Goal: Task Accomplishment & Management: Use online tool/utility

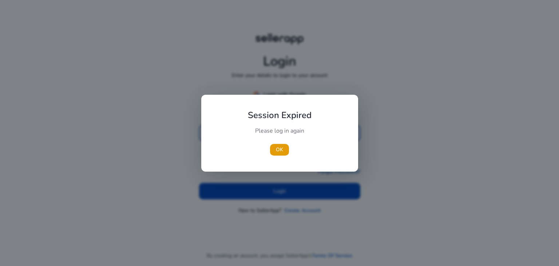
type input "**********"
click at [304, 190] on div at bounding box center [279, 133] width 559 height 266
click at [275, 145] on span "button" at bounding box center [279, 149] width 19 height 17
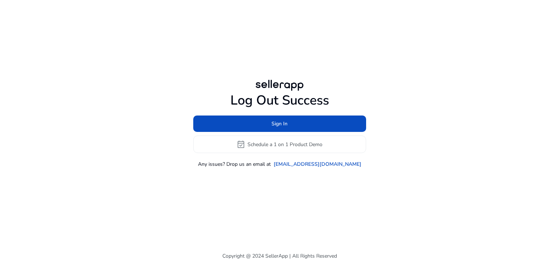
click at [281, 188] on div "Log Out Success Sign In event_available Schedule a 1 on 1 Product Demo Any issu…" at bounding box center [279, 123] width 419 height 246
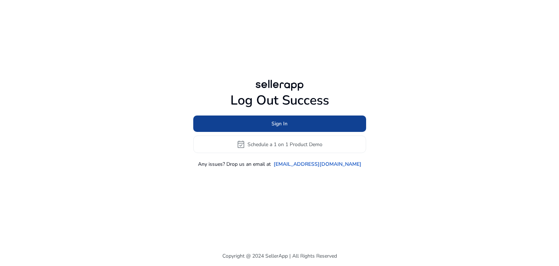
click at [303, 127] on span at bounding box center [279, 123] width 173 height 17
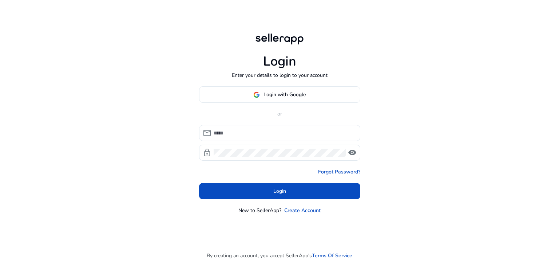
type input "**********"
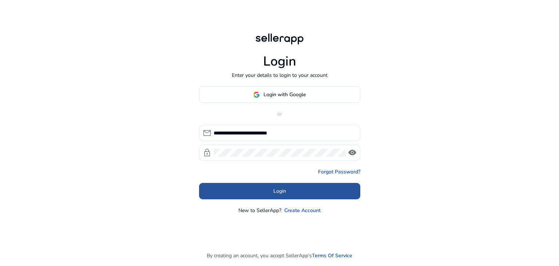
click at [293, 198] on span at bounding box center [279, 190] width 161 height 17
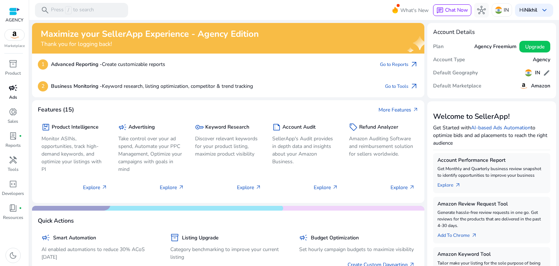
click at [15, 95] on p "Ads" at bounding box center [13, 97] width 8 height 7
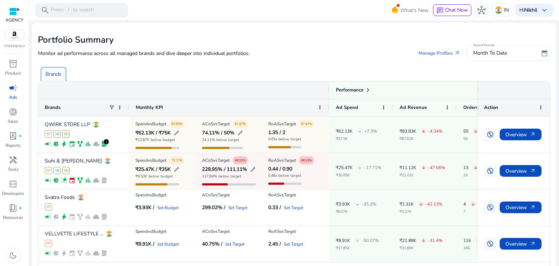
click at [18, 15] on div at bounding box center [14, 11] width 11 height 8
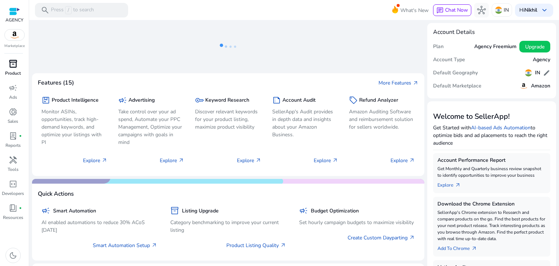
click at [16, 62] on span "inventory_2" at bounding box center [13, 63] width 9 height 9
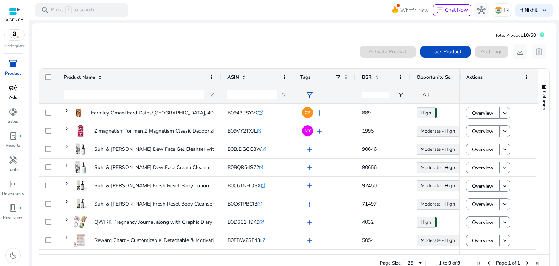
click at [13, 97] on p "Ads" at bounding box center [13, 97] width 8 height 7
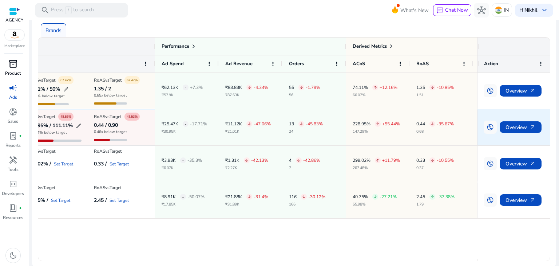
scroll to position [0, 175]
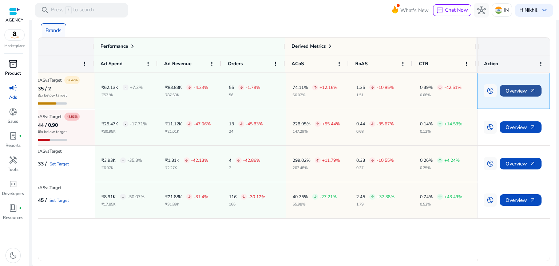
click at [518, 87] on span "Overview arrow_outward" at bounding box center [520, 90] width 30 height 15
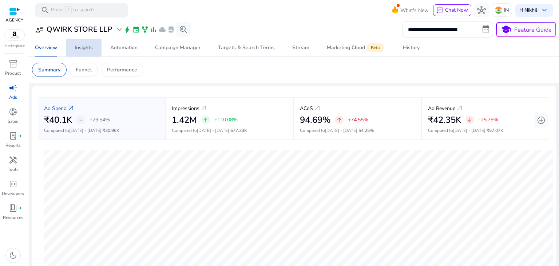
click at [92, 51] on span "Insights" at bounding box center [84, 47] width 18 height 17
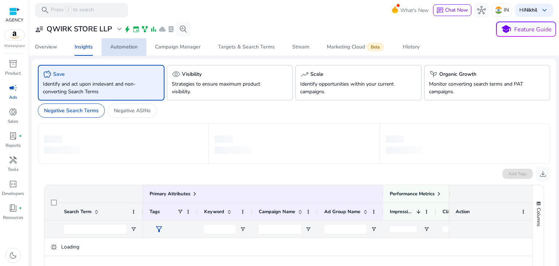
click at [124, 53] on span "Automation" at bounding box center [123, 46] width 27 height 17
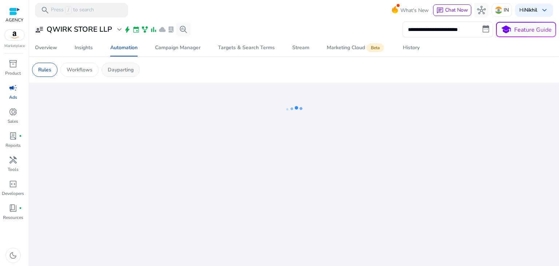
click at [123, 71] on p "Dayparting" at bounding box center [121, 70] width 26 height 8
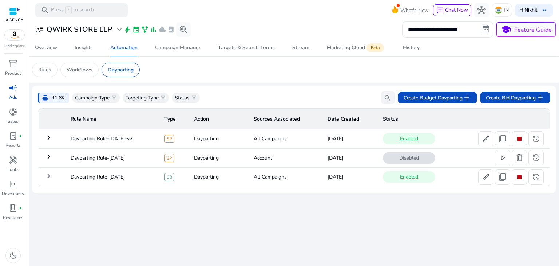
click at [49, 135] on mat-icon "keyboard_arrow_right" at bounding box center [48, 137] width 9 height 9
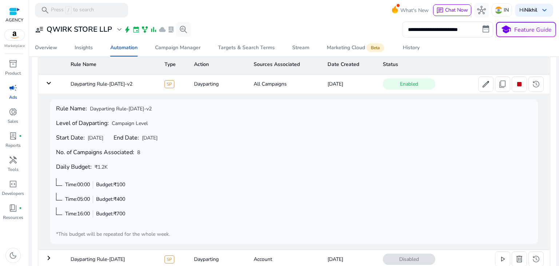
click at [50, 85] on mat-icon "keyboard_arrow_down" at bounding box center [48, 83] width 9 height 9
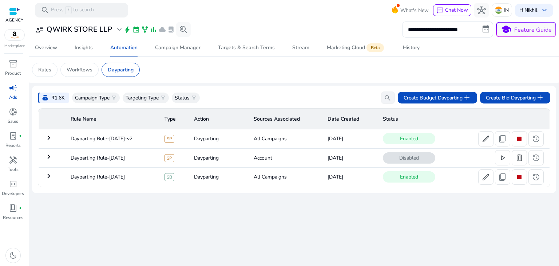
click at [50, 175] on mat-icon "keyboard_arrow_right" at bounding box center [48, 175] width 9 height 9
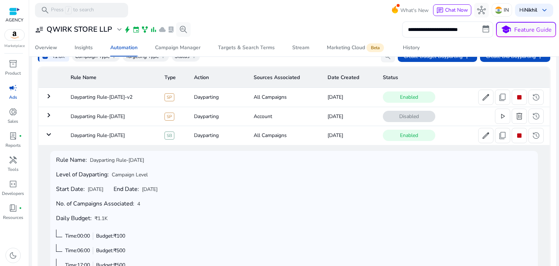
click at [51, 96] on mat-icon "keyboard_arrow_right" at bounding box center [48, 96] width 9 height 9
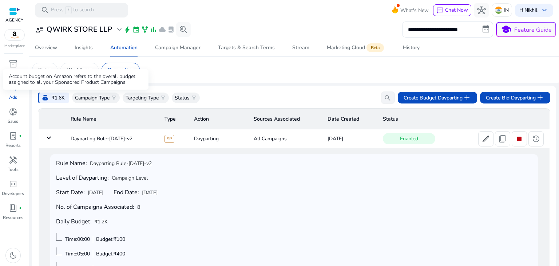
click at [51, 96] on div "money_bag ₹1.6K" at bounding box center [53, 97] width 31 height 11
click at [49, 134] on mat-icon "keyboard_arrow_down" at bounding box center [48, 137] width 9 height 9
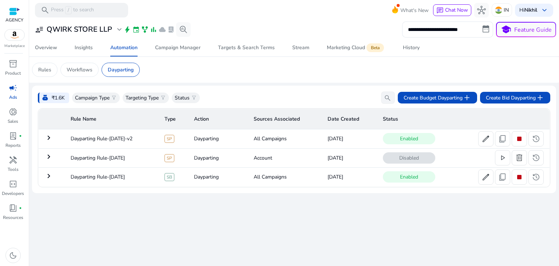
click at [49, 138] on mat-icon "keyboard_arrow_right" at bounding box center [48, 137] width 9 height 9
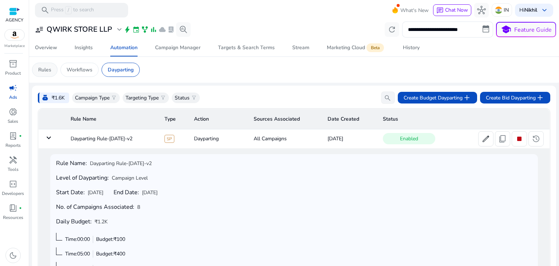
click at [48, 75] on div "Rules" at bounding box center [44, 70] width 25 height 14
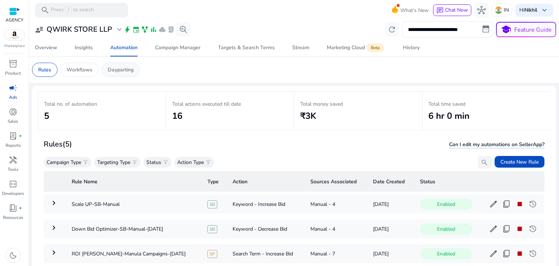
click at [120, 70] on p "Dayparting" at bounding box center [121, 70] width 26 height 8
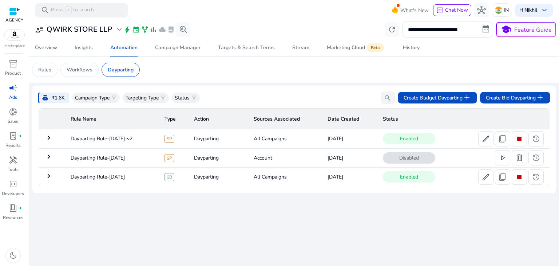
click at [49, 136] on mat-icon "keyboard_arrow_right" at bounding box center [48, 137] width 9 height 9
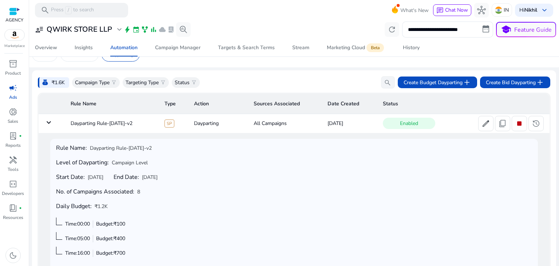
scroll to position [8, 0]
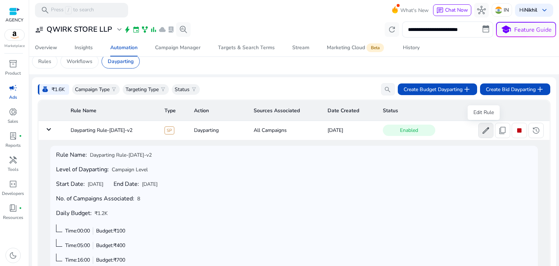
click at [481, 128] on span "edit" at bounding box center [485, 130] width 9 height 9
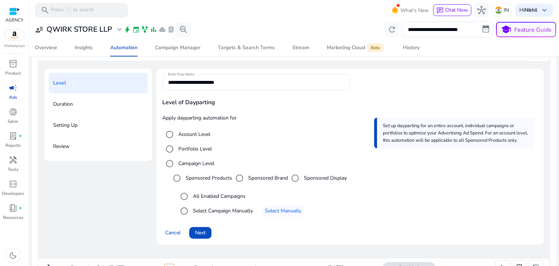
scroll to position [124, 0]
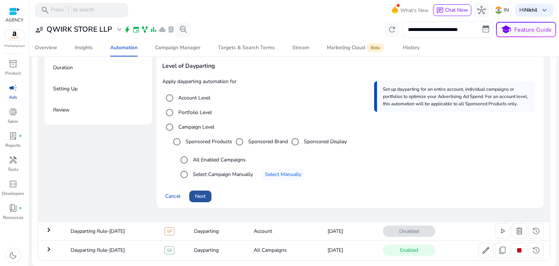
click at [203, 194] on span "Next" at bounding box center [200, 196] width 11 height 8
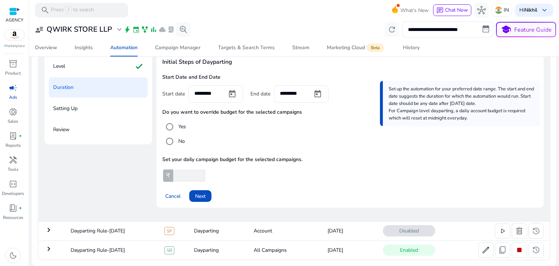
scroll to position [104, 0]
click at [204, 198] on span "Next" at bounding box center [200, 196] width 11 height 8
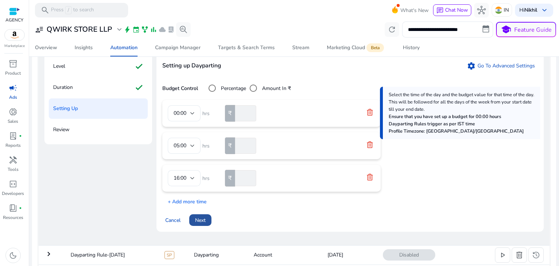
click at [202, 217] on span "Next" at bounding box center [200, 220] width 11 height 8
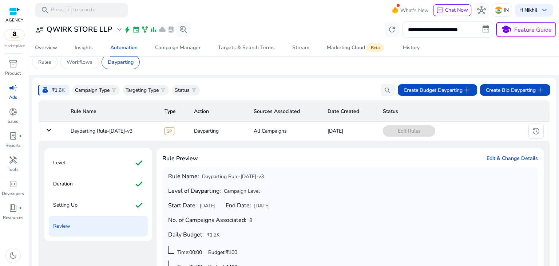
scroll to position [0, 0]
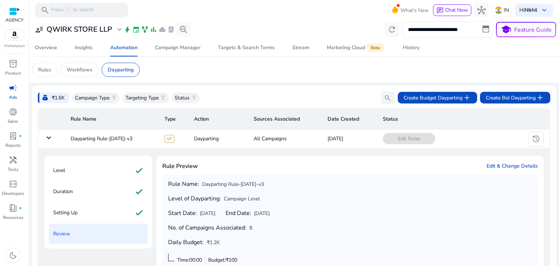
click at [49, 136] on mat-icon "keyboard_arrow_down" at bounding box center [48, 137] width 9 height 9
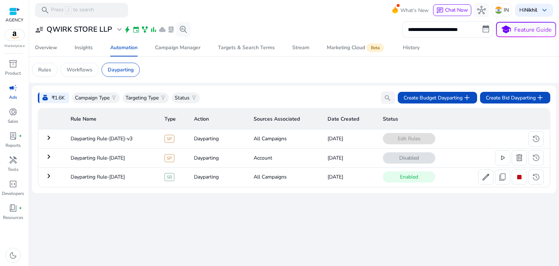
click at [49, 138] on mat-icon "keyboard_arrow_right" at bounding box center [48, 137] width 9 height 9
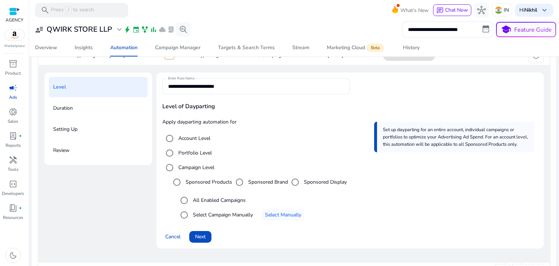
scroll to position [77, 0]
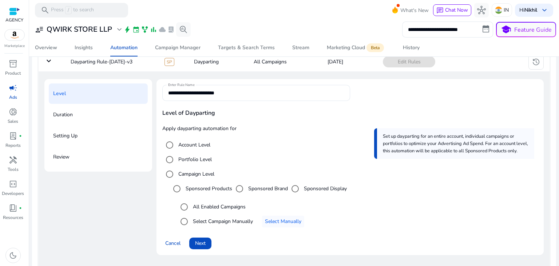
click at [112, 118] on div "Duration" at bounding box center [98, 114] width 99 height 20
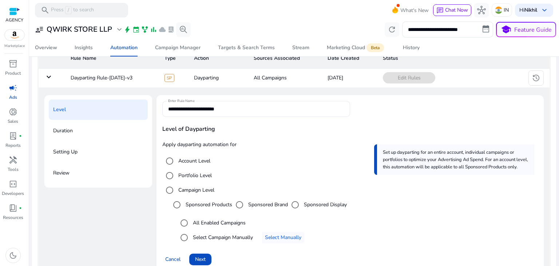
scroll to position [124, 0]
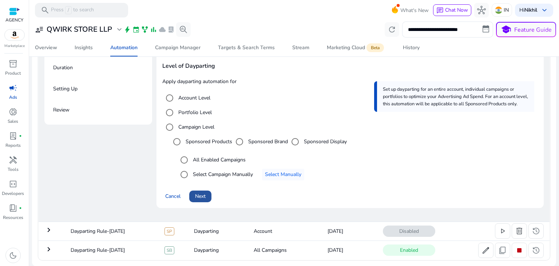
click at [209, 198] on span at bounding box center [200, 195] width 22 height 17
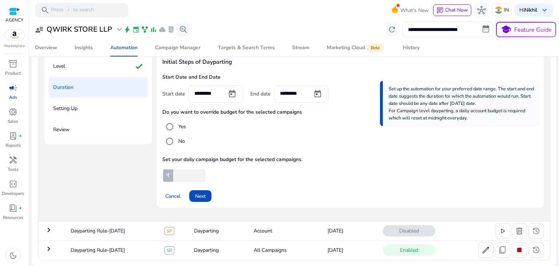
scroll to position [104, 0]
click at [201, 187] on span at bounding box center [200, 195] width 22 height 17
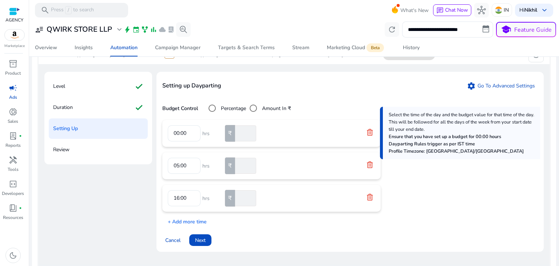
scroll to position [84, 0]
click at [175, 241] on span "Cancel" at bounding box center [172, 241] width 15 height 8
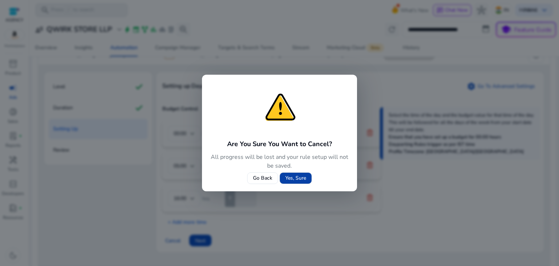
click at [290, 177] on span "Yes, Sure" at bounding box center [295, 178] width 21 height 8
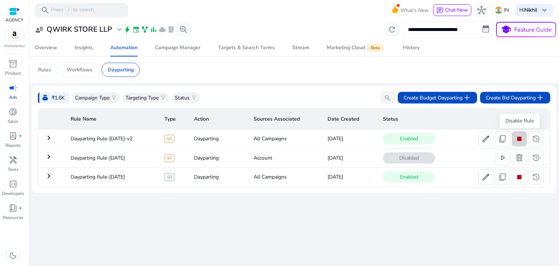
click at [517, 139] on span "stop" at bounding box center [519, 138] width 9 height 9
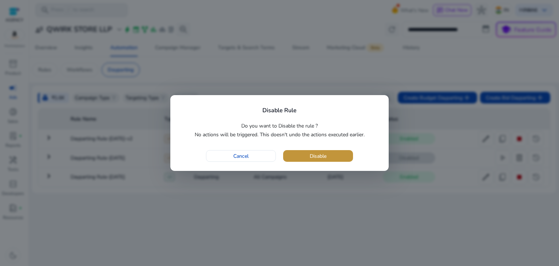
click at [338, 156] on span "button" at bounding box center [318, 155] width 70 height 17
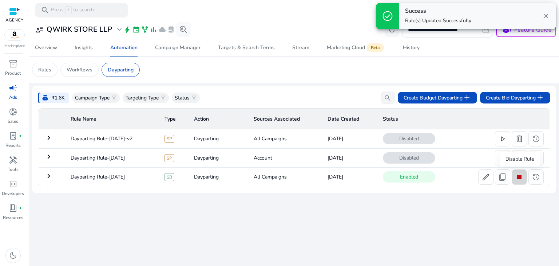
click at [517, 179] on span "stop" at bounding box center [519, 176] width 9 height 9
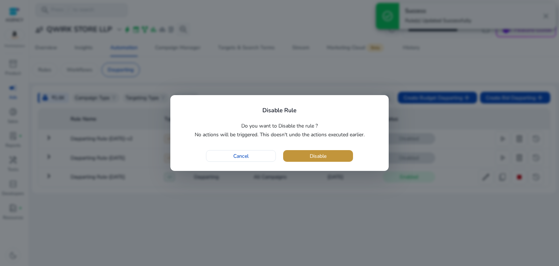
click at [339, 158] on span "button" at bounding box center [318, 155] width 70 height 17
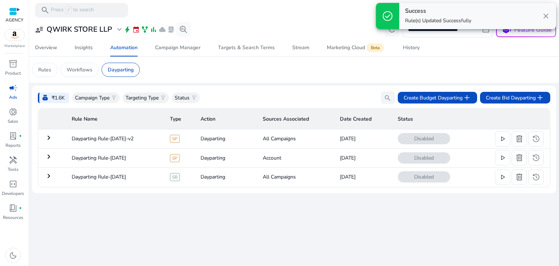
click at [49, 178] on mat-icon "keyboard_arrow_right" at bounding box center [48, 175] width 9 height 9
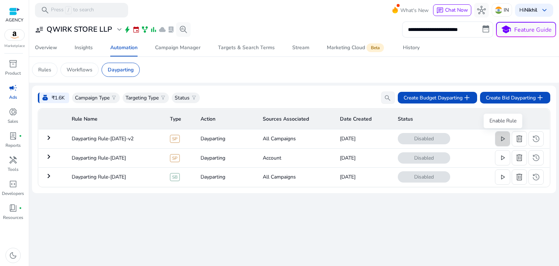
click at [504, 140] on span "play_arrow" at bounding box center [502, 138] width 9 height 9
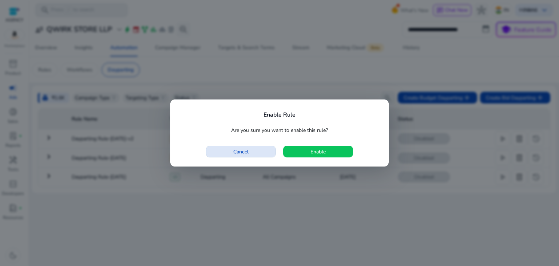
click at [259, 154] on span "button" at bounding box center [240, 151] width 69 height 17
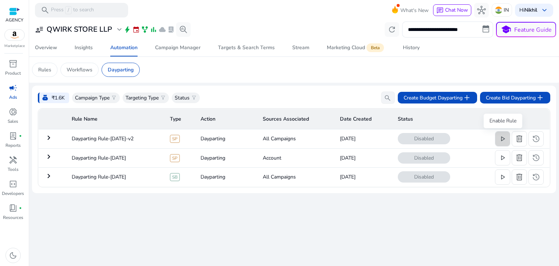
click at [504, 136] on span "play_arrow" at bounding box center [502, 138] width 9 height 9
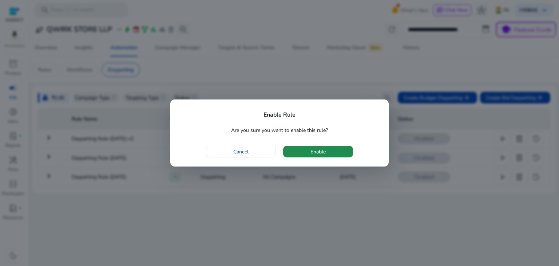
click at [337, 153] on span "button" at bounding box center [318, 151] width 70 height 17
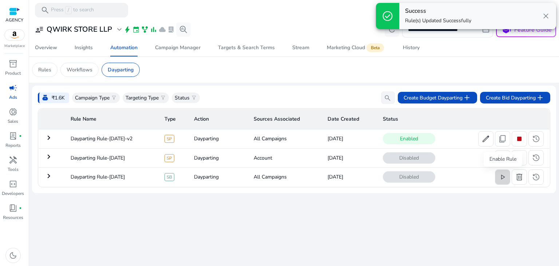
click at [500, 179] on span "play_arrow" at bounding box center [502, 176] width 9 height 9
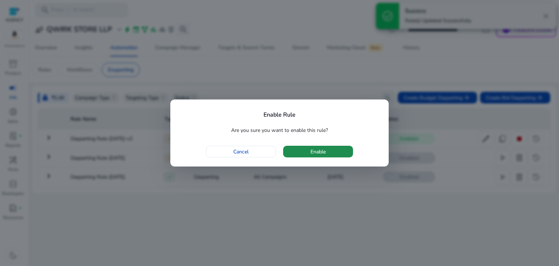
click at [327, 150] on span "button" at bounding box center [318, 151] width 70 height 17
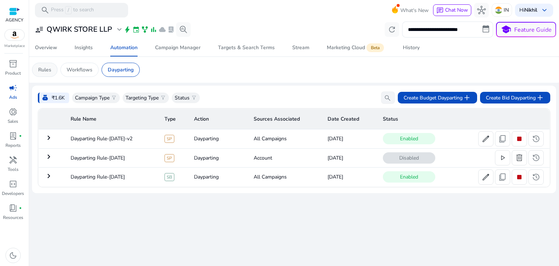
click at [50, 73] on p "Rules" at bounding box center [44, 70] width 13 height 8
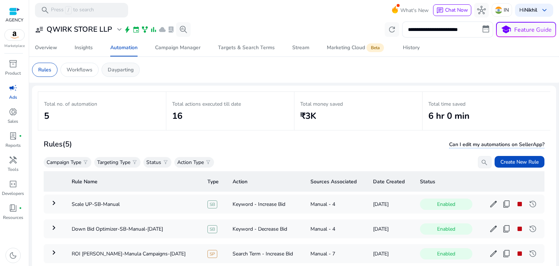
click at [131, 69] on p "Dayparting" at bounding box center [121, 70] width 26 height 8
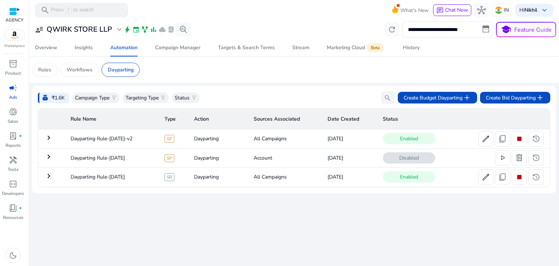
click at [48, 136] on mat-icon "keyboard_arrow_right" at bounding box center [48, 137] width 9 height 9
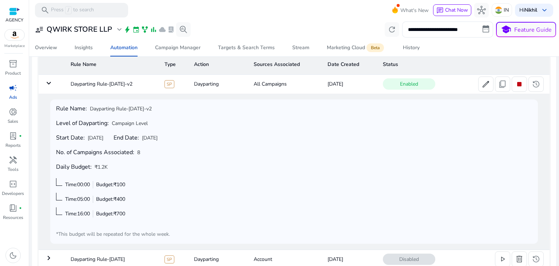
scroll to position [83, 0]
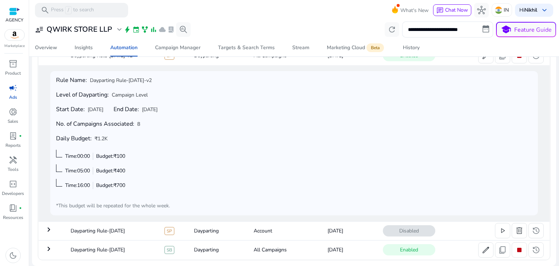
click at [45, 249] on mat-icon "keyboard_arrow_right" at bounding box center [48, 248] width 9 height 9
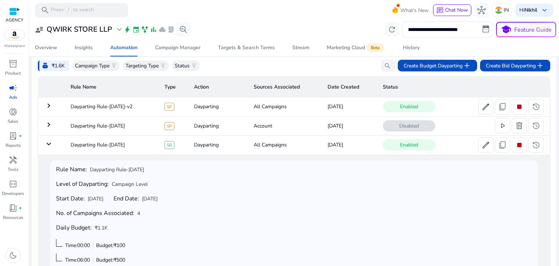
scroll to position [32, 0]
click at [49, 104] on mat-icon "keyboard_arrow_right" at bounding box center [48, 105] width 9 height 9
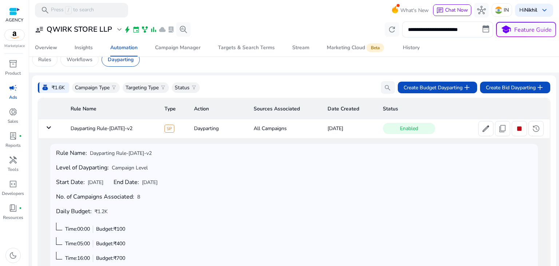
scroll to position [1, 0]
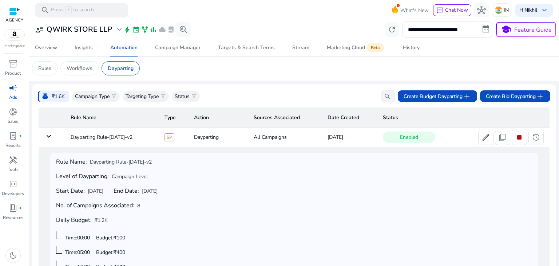
click at [49, 138] on mat-icon "keyboard_arrow_down" at bounding box center [48, 136] width 9 height 9
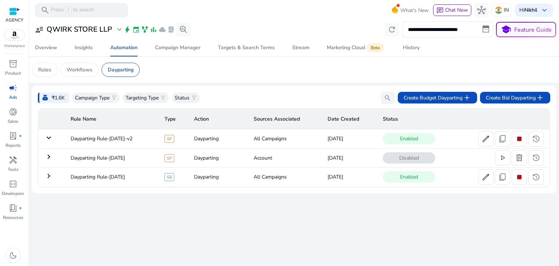
scroll to position [0, 0]
click at [539, 99] on span "add" at bounding box center [540, 97] width 9 height 9
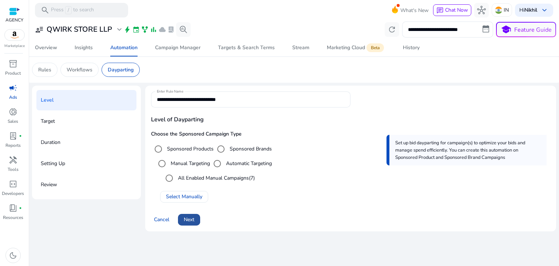
click at [192, 222] on span "Next" at bounding box center [189, 219] width 11 height 8
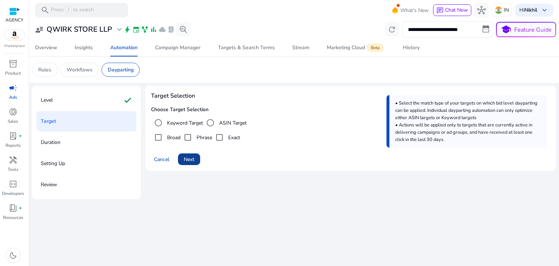
click at [181, 156] on span at bounding box center [189, 158] width 22 height 17
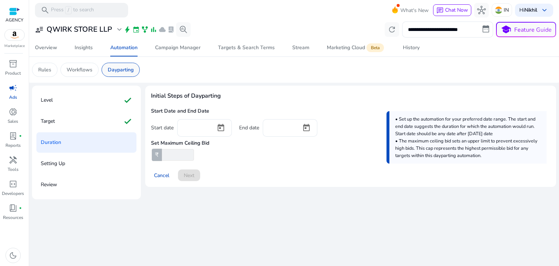
click at [121, 76] on div "Dayparting" at bounding box center [121, 70] width 38 height 14
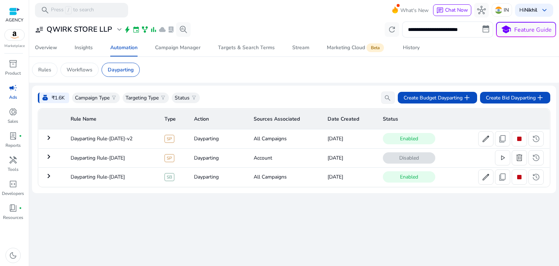
click at [48, 179] on mat-icon "keyboard_arrow_right" at bounding box center [48, 175] width 9 height 9
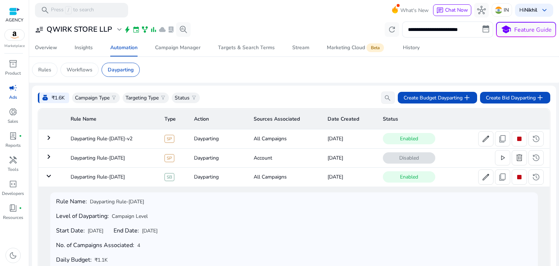
click at [48, 140] on mat-icon "keyboard_arrow_right" at bounding box center [48, 137] width 9 height 9
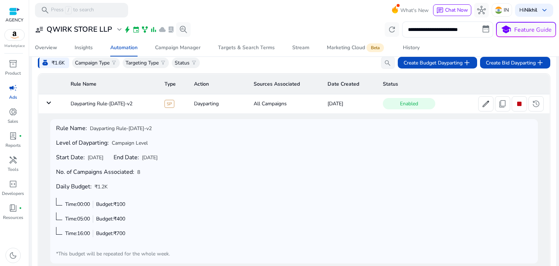
scroll to position [83, 0]
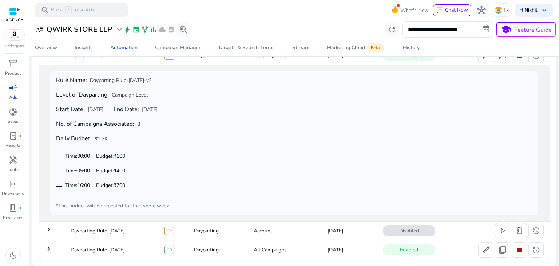
click at [48, 248] on mat-icon "keyboard_arrow_right" at bounding box center [48, 248] width 9 height 9
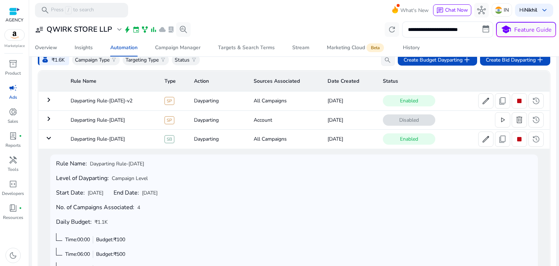
scroll to position [0, 0]
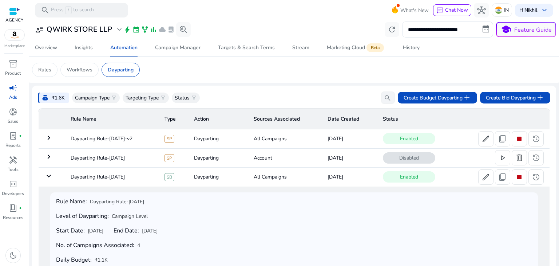
click at [51, 181] on td "keyboard_arrow_down" at bounding box center [52, 176] width 26 height 19
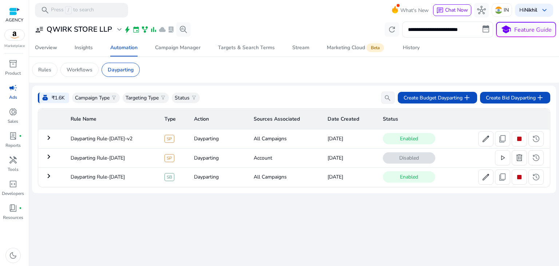
click at [51, 181] on td "keyboard_arrow_right" at bounding box center [52, 176] width 26 height 19
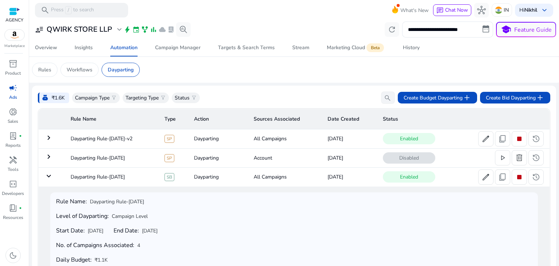
click at [49, 136] on mat-icon "keyboard_arrow_right" at bounding box center [48, 137] width 9 height 9
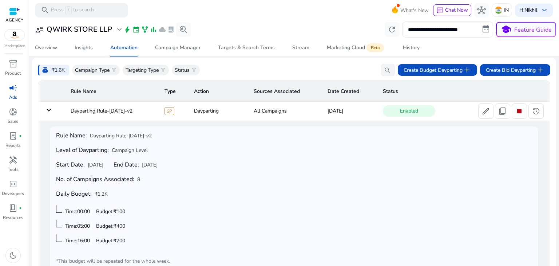
scroll to position [28, 0]
click at [49, 113] on mat-icon "keyboard_arrow_down" at bounding box center [48, 110] width 9 height 9
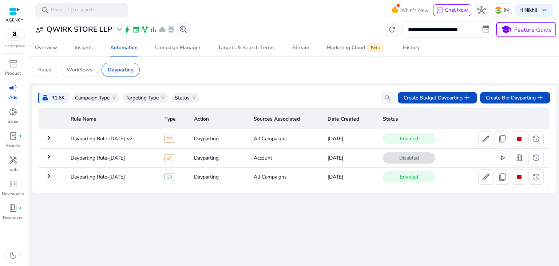
scroll to position [0, 0]
click at [48, 175] on mat-icon "keyboard_arrow_right" at bounding box center [48, 175] width 9 height 9
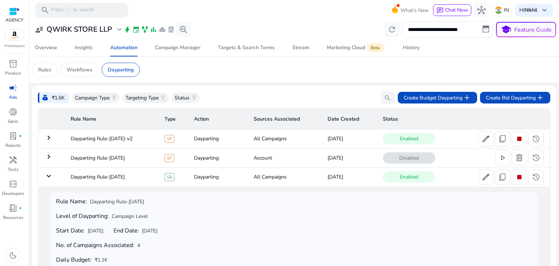
click at [48, 175] on mat-icon "keyboard_arrow_down" at bounding box center [48, 175] width 9 height 9
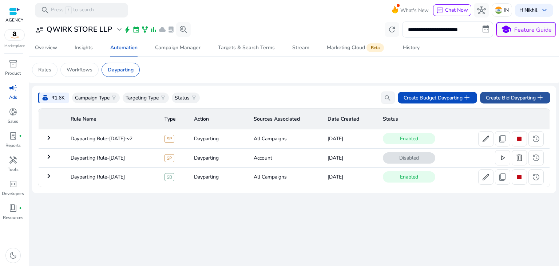
click at [507, 102] on span "Create Bid Dayparting add" at bounding box center [515, 97] width 59 height 9
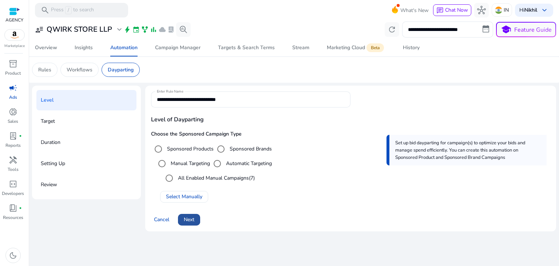
click at [186, 222] on span "Next" at bounding box center [189, 219] width 11 height 8
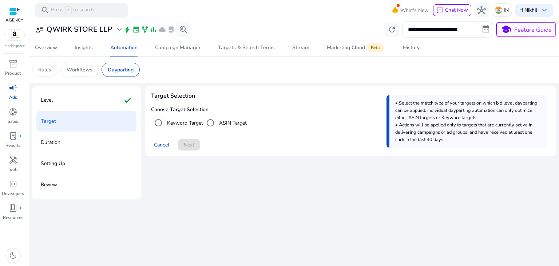
click at [179, 124] on label "Keyword Target" at bounding box center [184, 123] width 37 height 8
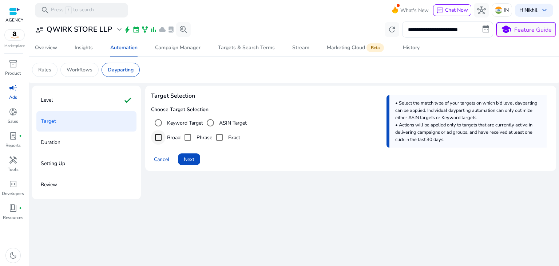
click at [160, 137] on div "Target Selection Choose Target Selection Keyword Target ASIN Target Broad Phras…" at bounding box center [350, 128] width 399 height 74
click at [187, 160] on span "Next" at bounding box center [189, 159] width 11 height 8
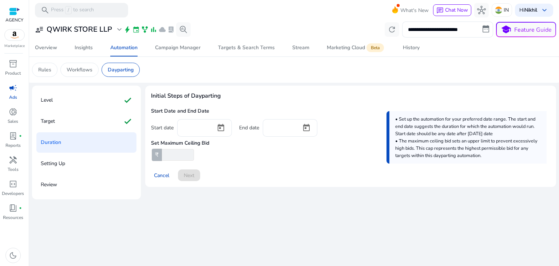
click at [175, 152] on input "number" at bounding box center [176, 155] width 33 height 12
type input "***"
click at [183, 134] on div at bounding box center [196, 127] width 27 height 16
click at [221, 126] on span "Open calendar" at bounding box center [220, 127] width 17 height 17
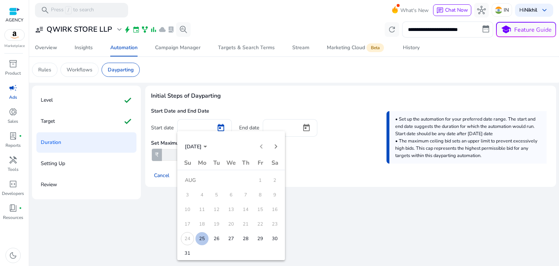
click at [203, 239] on span "25" at bounding box center [201, 238] width 13 height 13
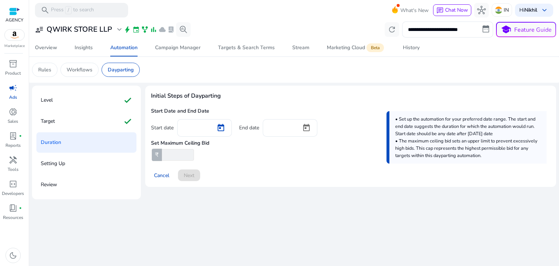
type input "*********"
click at [305, 128] on span "Open calendar" at bounding box center [306, 127] width 17 height 17
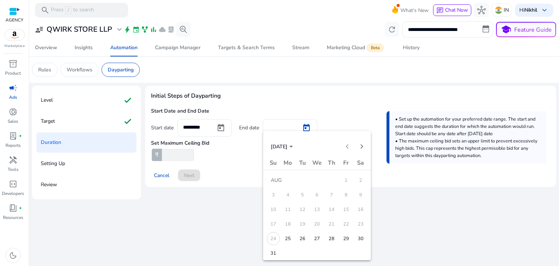
click at [296, 239] on span "26" at bounding box center [302, 238] width 13 height 13
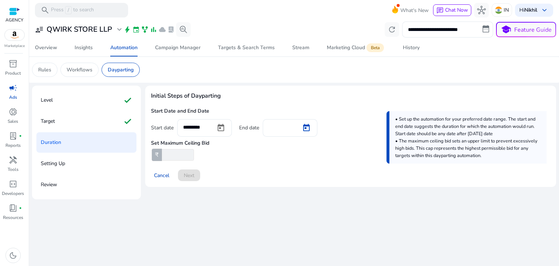
type input "*********"
click at [195, 176] on span at bounding box center [189, 174] width 22 height 17
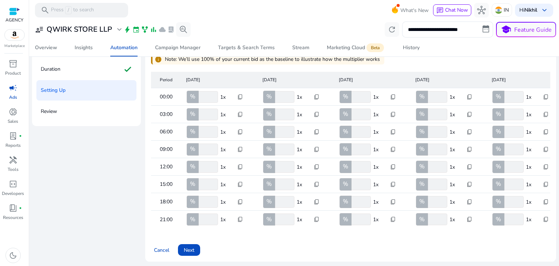
scroll to position [77, 0]
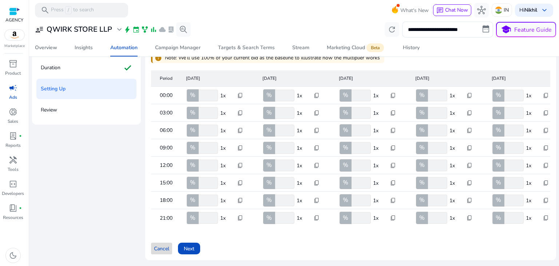
click at [160, 243] on span at bounding box center [161, 247] width 21 height 17
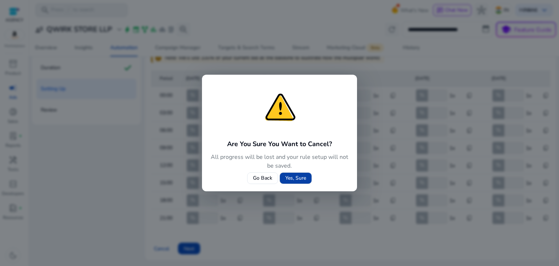
click at [289, 174] on span "Yes, Sure" at bounding box center [295, 178] width 21 height 8
